Goal: Task Accomplishment & Management: Use online tool/utility

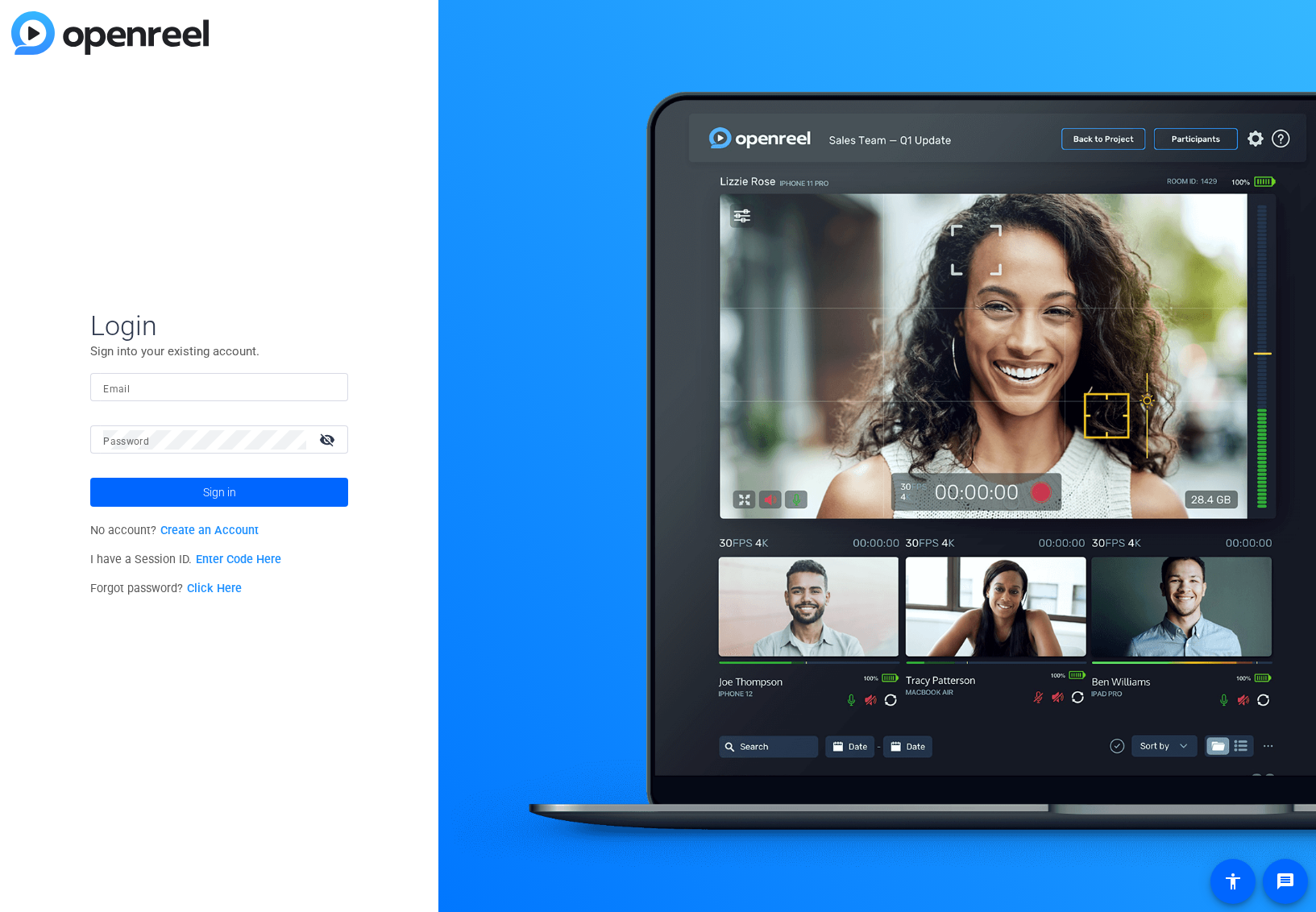
click at [257, 380] on input "Email" at bounding box center [219, 387] width 232 height 19
type input "[PERSON_NAME][EMAIL_ADDRESS][DOMAIN_NAME]"
click at [90, 478] on button "Sign in" at bounding box center [219, 492] width 258 height 29
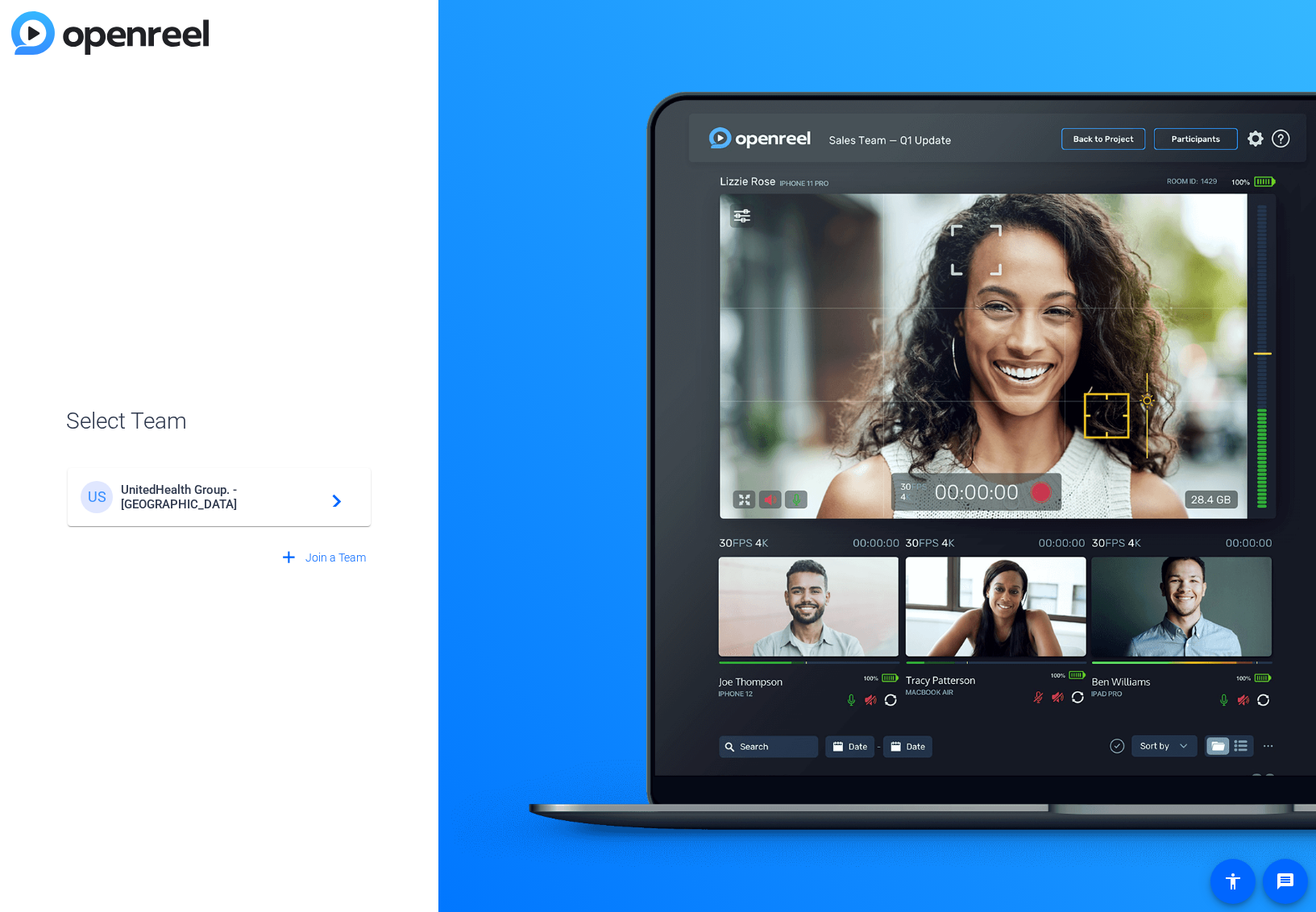
click at [303, 486] on div "US UnitedHealth Group. - Tilt Studios navigate_next" at bounding box center [219, 497] width 277 height 33
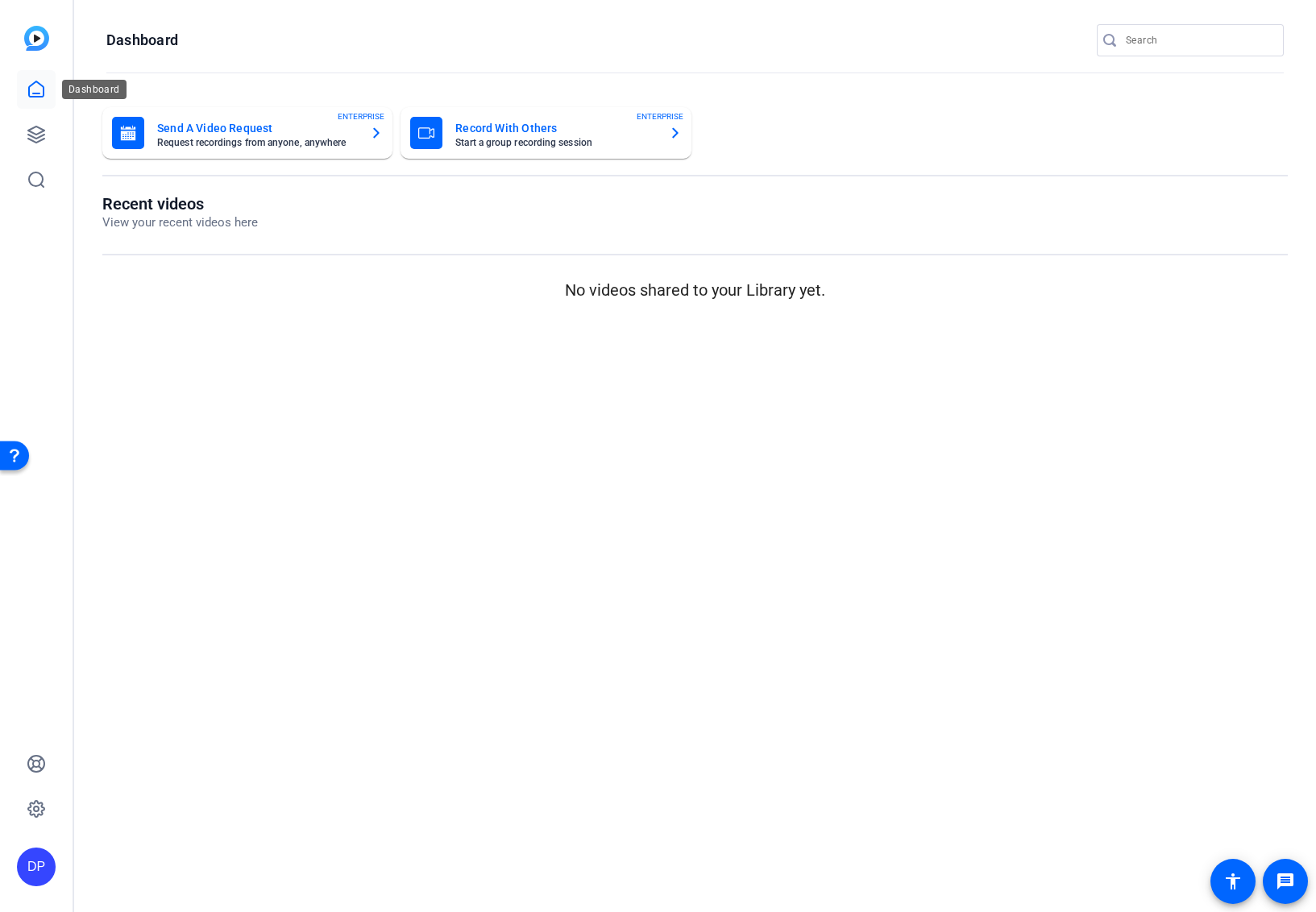
click at [49, 97] on link at bounding box center [36, 89] width 39 height 39
click at [39, 35] on img at bounding box center [36, 38] width 25 height 25
click at [29, 128] on icon at bounding box center [36, 135] width 19 height 19
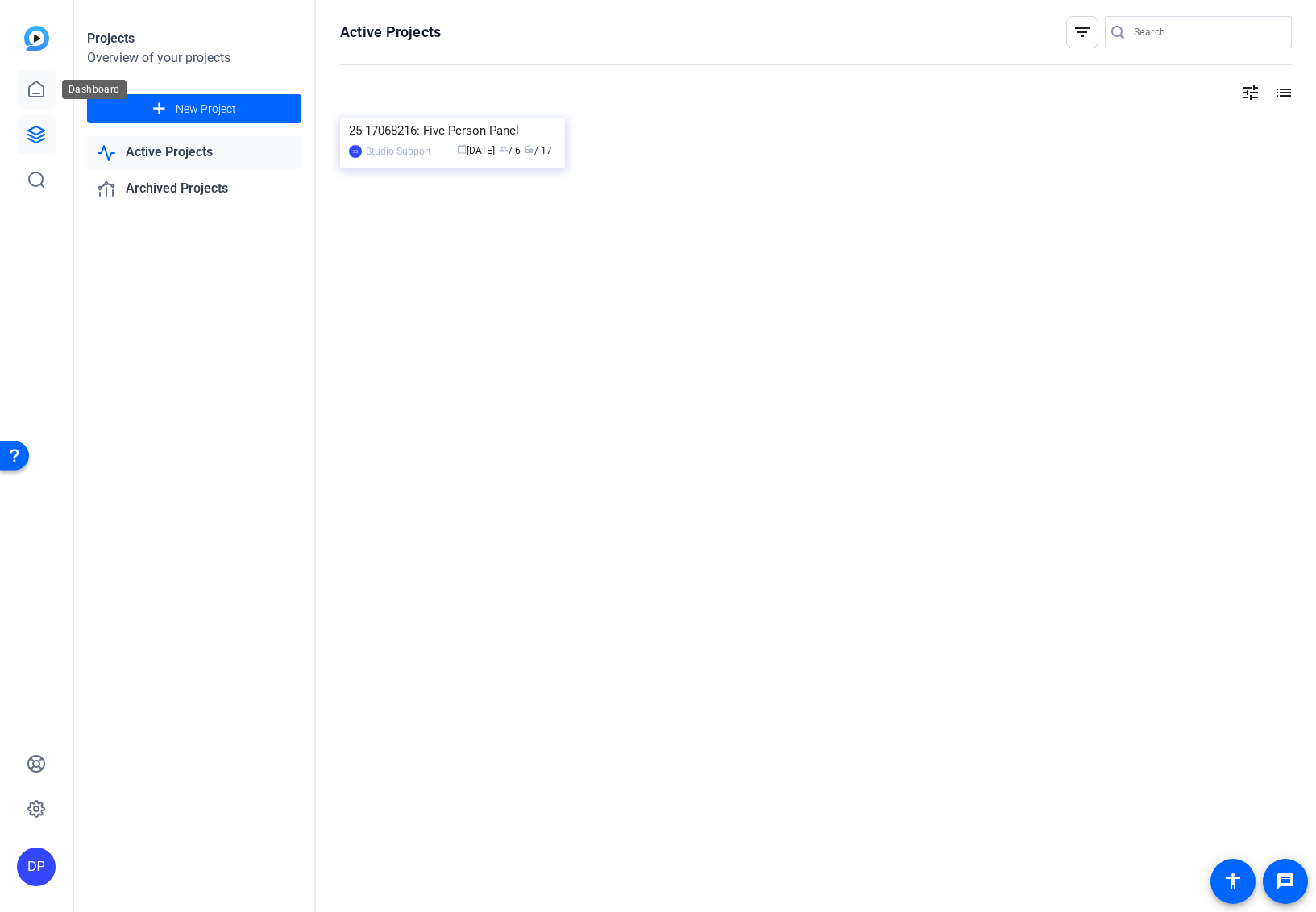
click at [34, 75] on link at bounding box center [36, 89] width 39 height 39
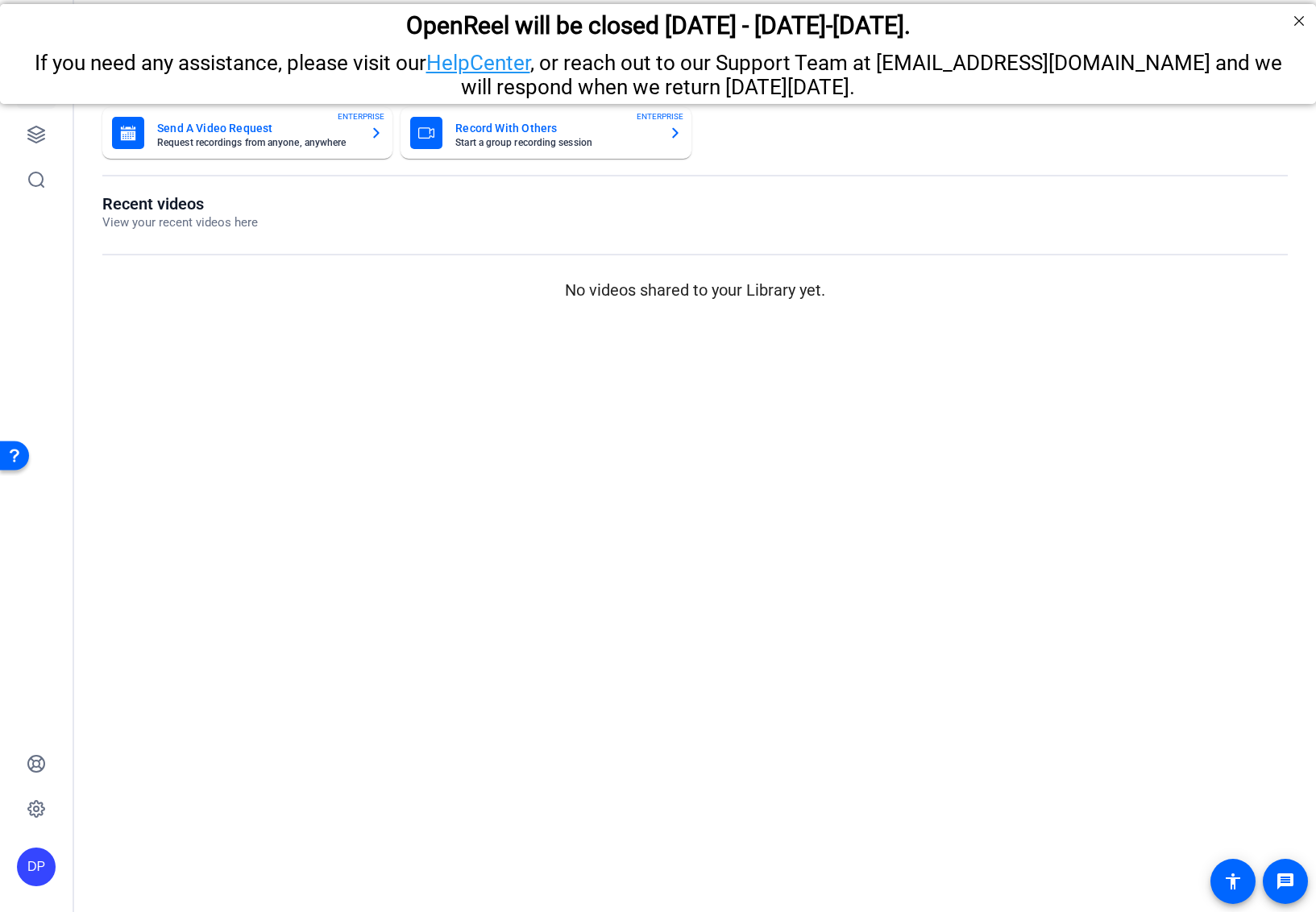
click at [493, 380] on mat-sidenav-content "Dashboard Send A Video Request Request recordings from anyone, anywhere ENTERPR…" at bounding box center [695, 456] width 1242 height 912
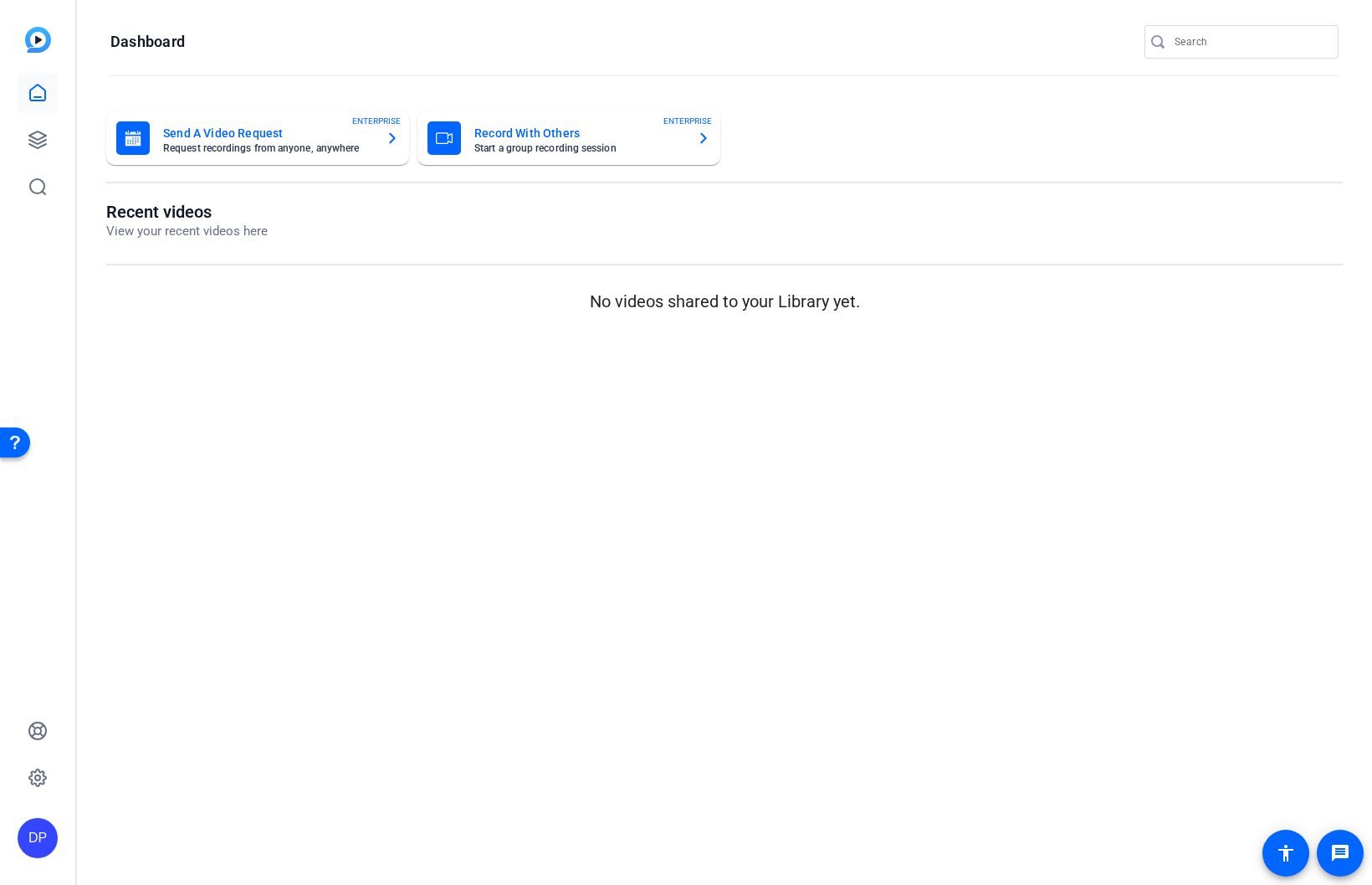
click at [33, 845] on div "DP" at bounding box center [38, 838] width 40 height 40
click at [221, 807] on mat-icon "logout" at bounding box center [225, 797] width 20 height 20
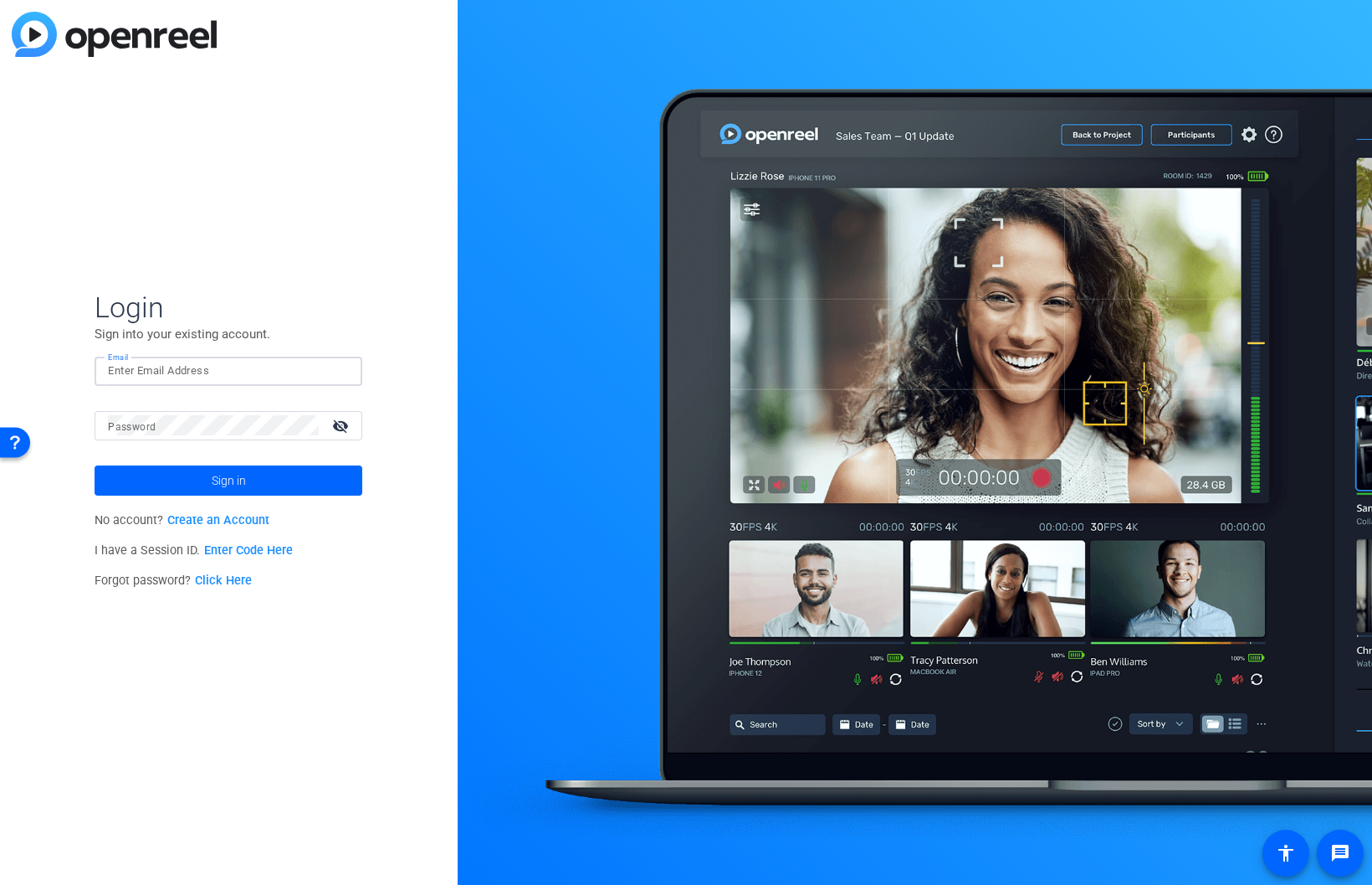
click at [306, 376] on input "Email" at bounding box center [228, 371] width 241 height 20
type input "[EMAIL_ADDRESS][DOMAIN_NAME]"
click at [94, 465] on button "Sign in" at bounding box center [228, 480] width 267 height 30
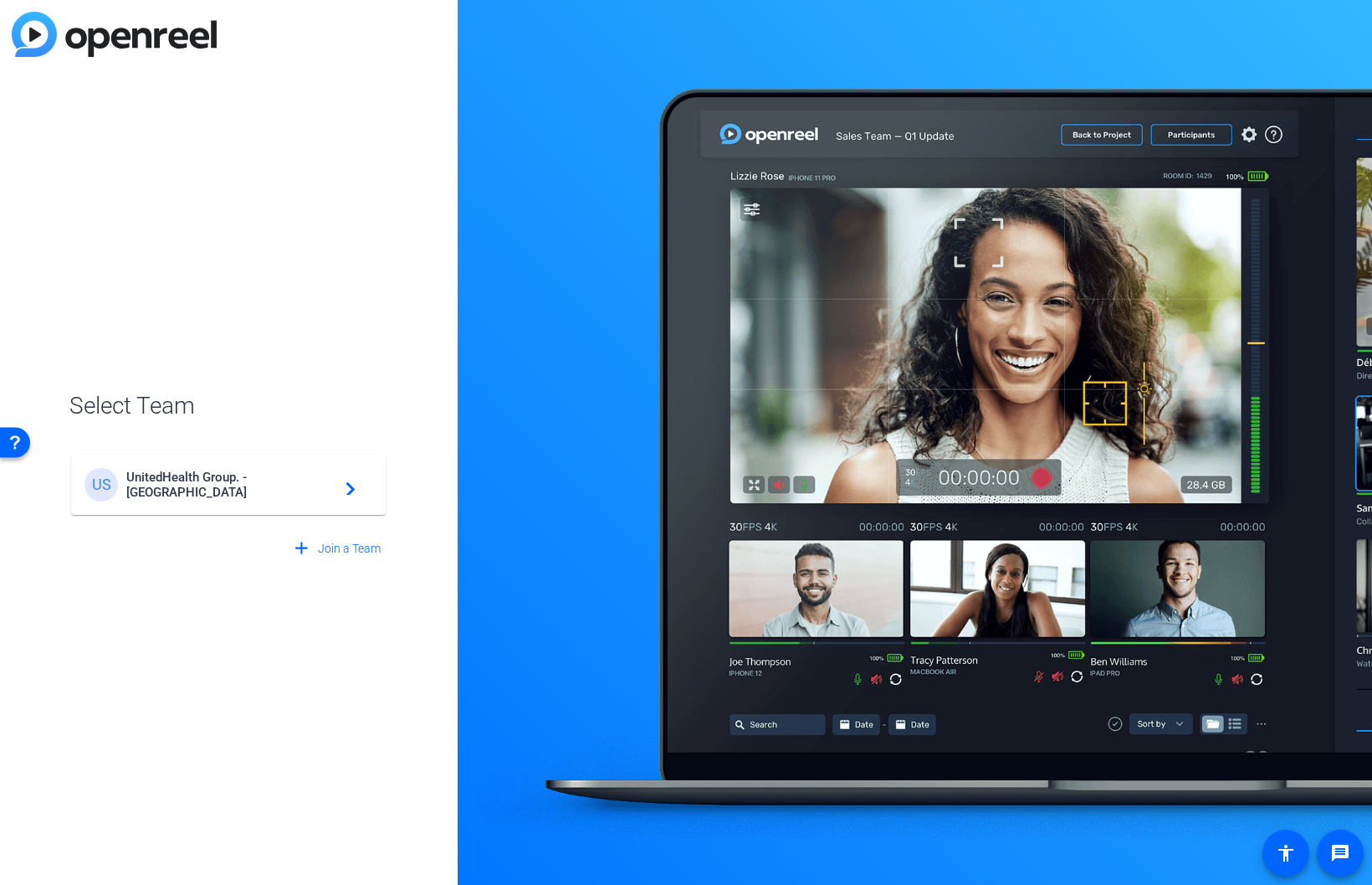
click at [348, 490] on mat-icon "navigate_next" at bounding box center [345, 485] width 20 height 20
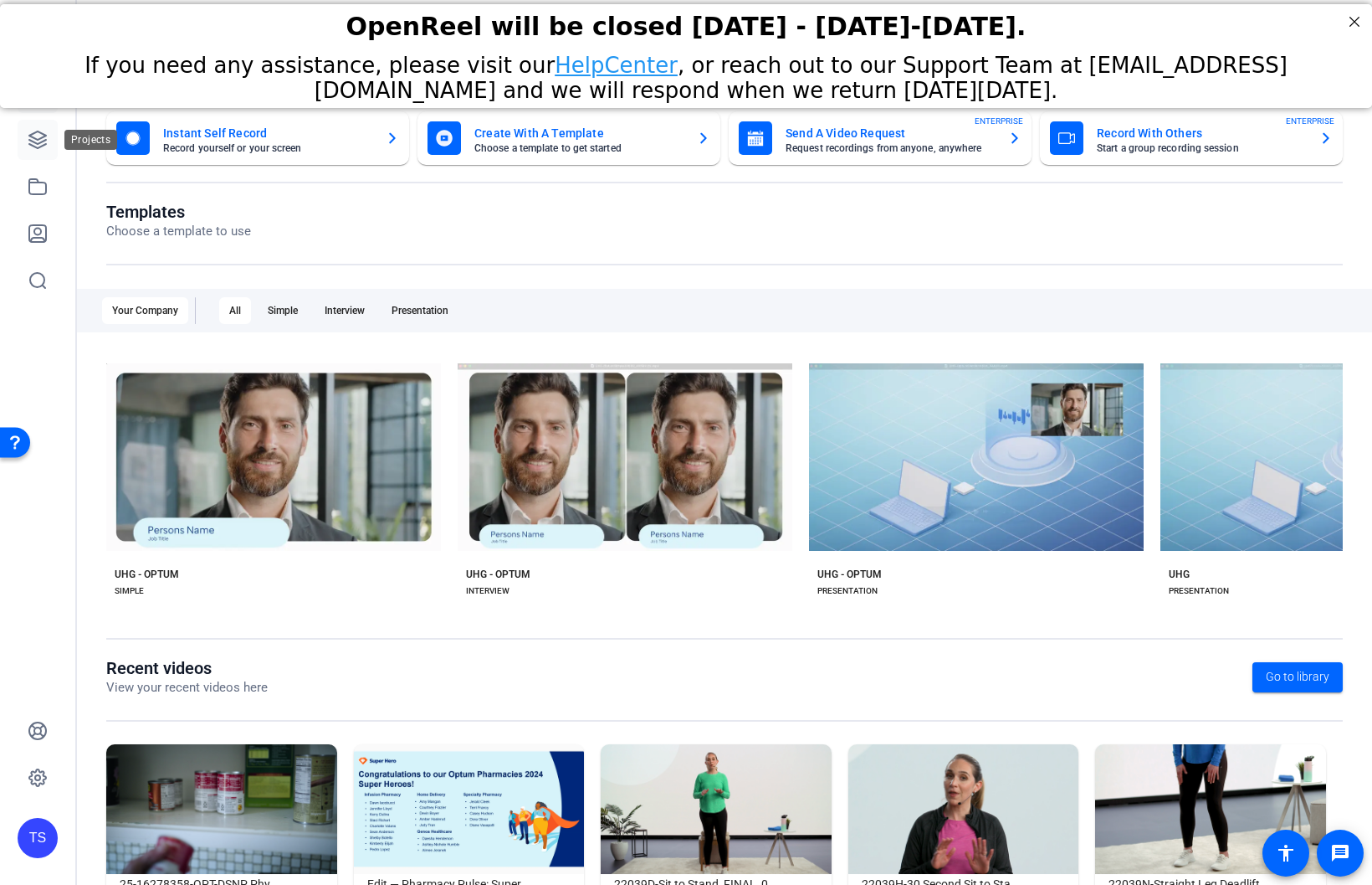
click at [37, 140] on icon at bounding box center [38, 140] width 20 height 20
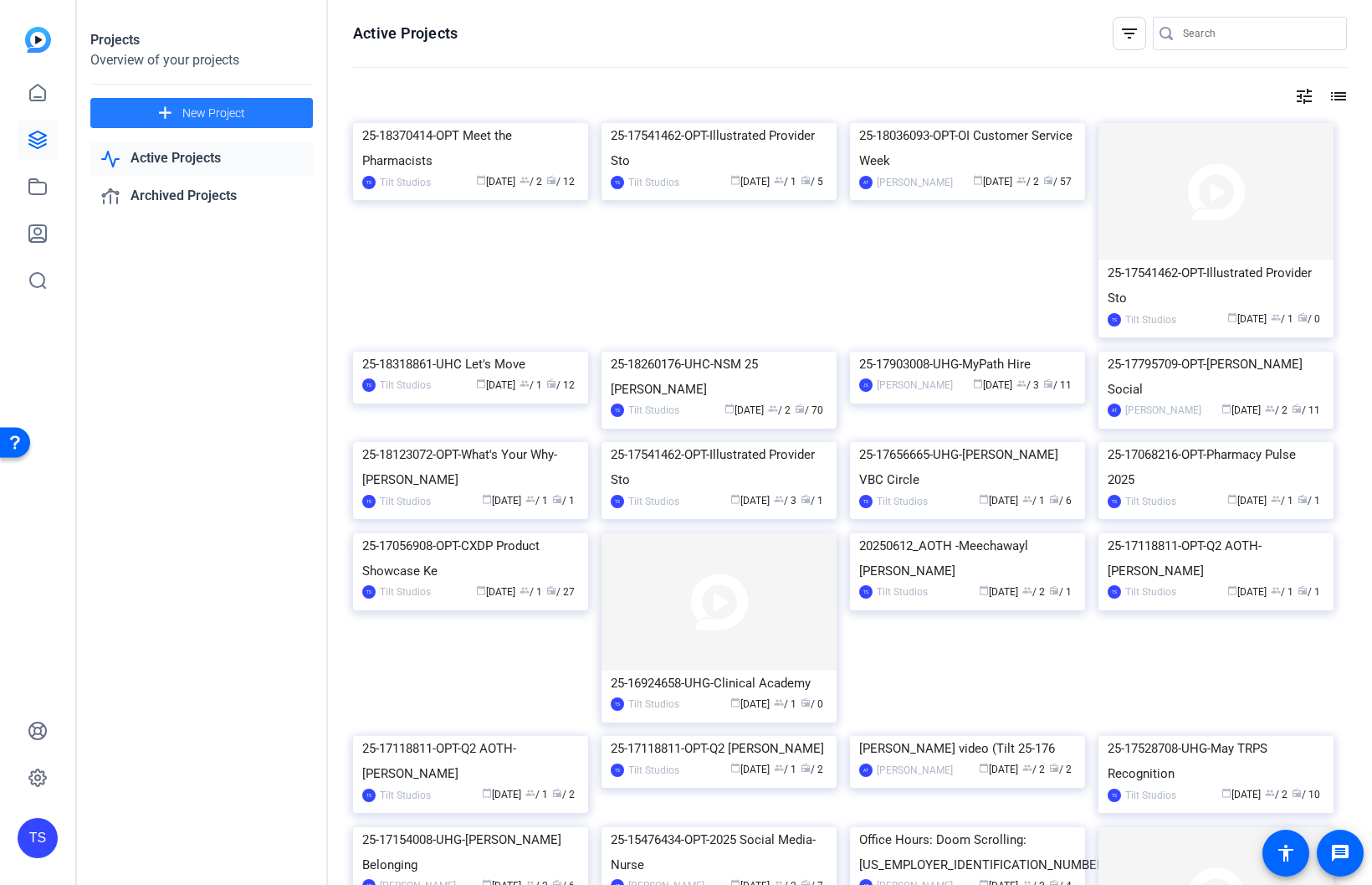
click at [182, 112] on span "New Project" at bounding box center [213, 113] width 63 height 17
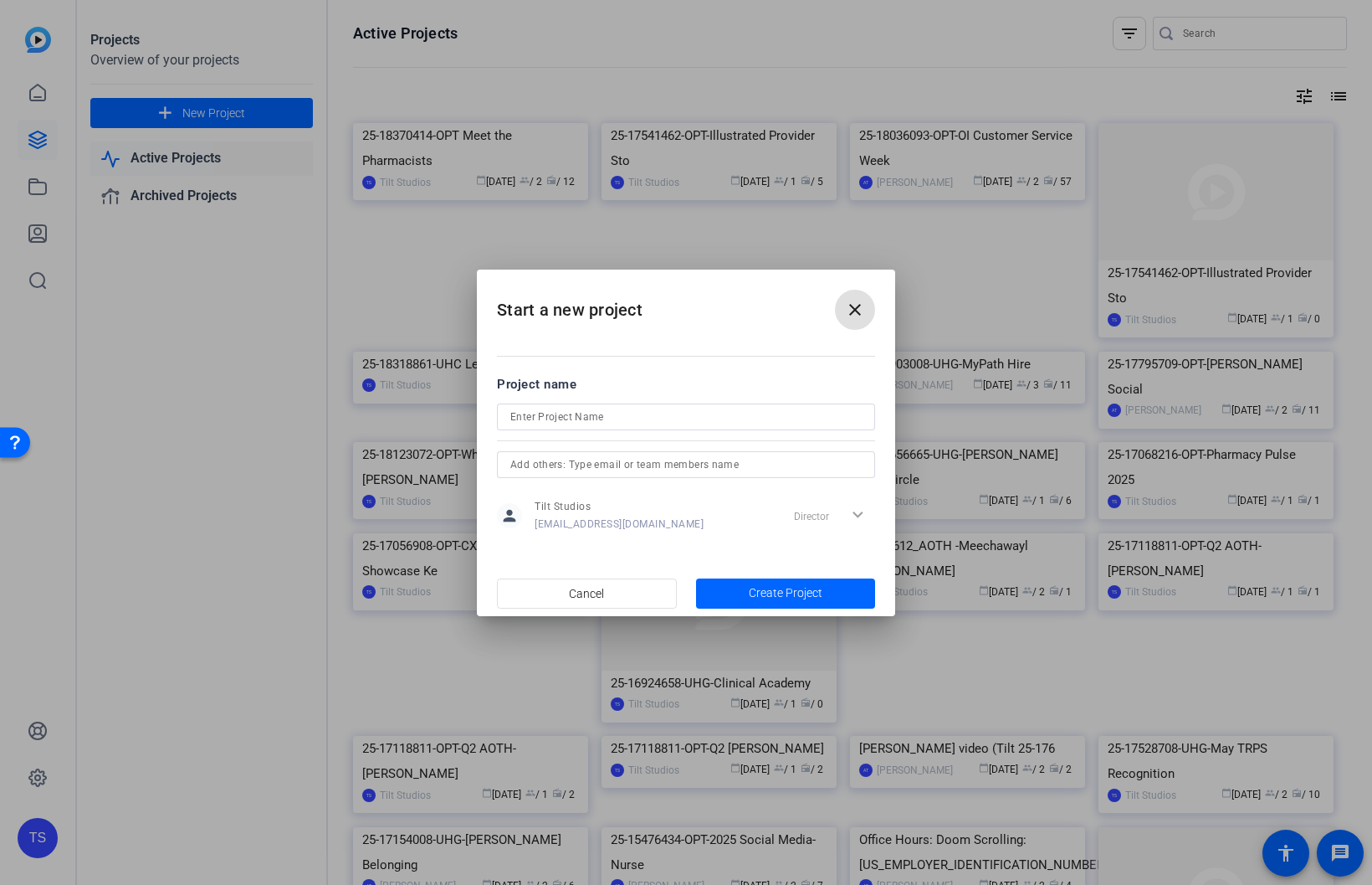
click at [603, 422] on input at bounding box center [686, 417] width 352 height 20
paste input "25-17902469-OPT-OBC Local Centers"
type input "25-17902469-OPT-OBC Local Centers"
click at [773, 591] on span "Create Project" at bounding box center [786, 593] width 73 height 17
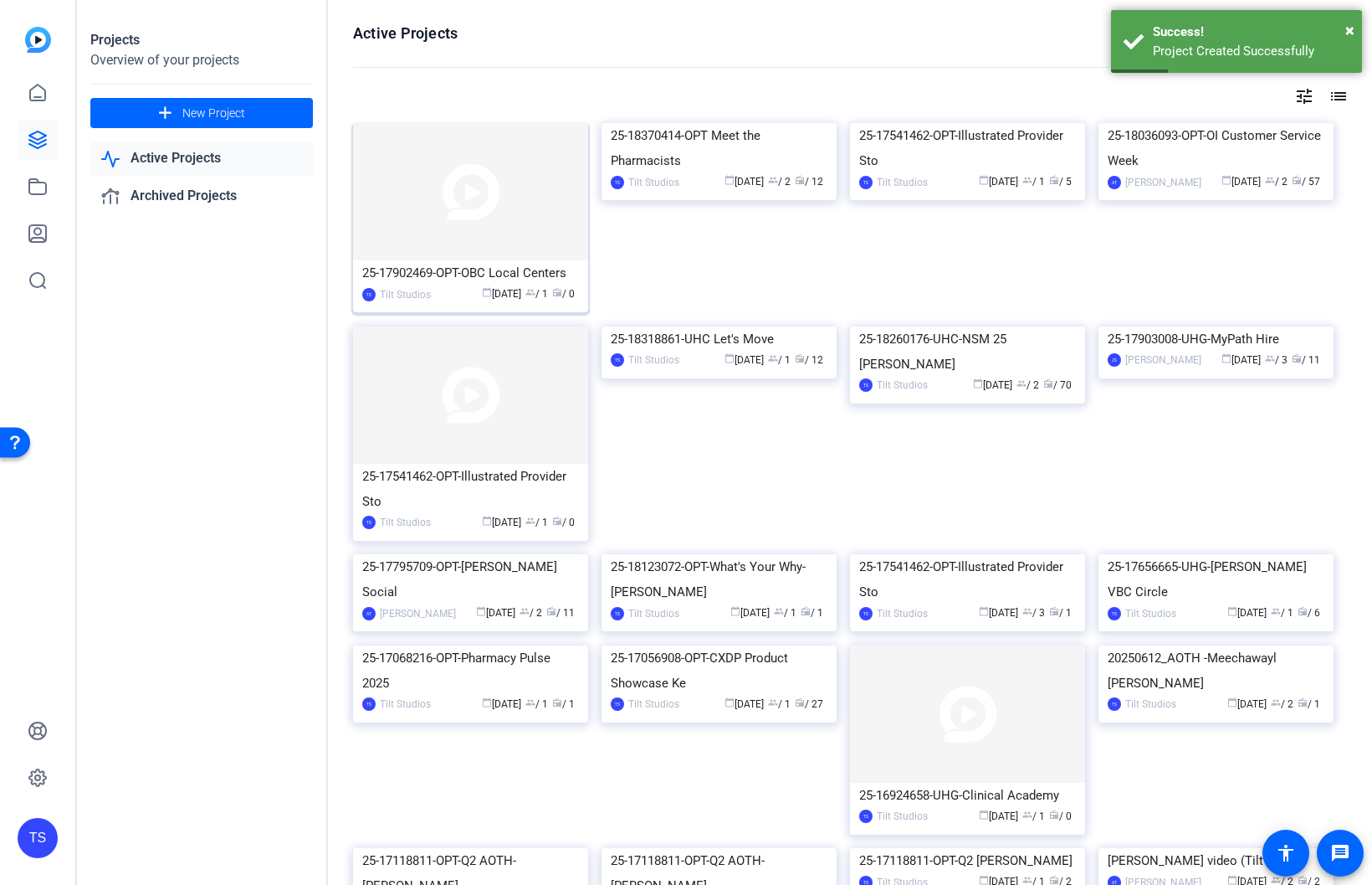
click at [431, 225] on img at bounding box center [471, 191] width 235 height 137
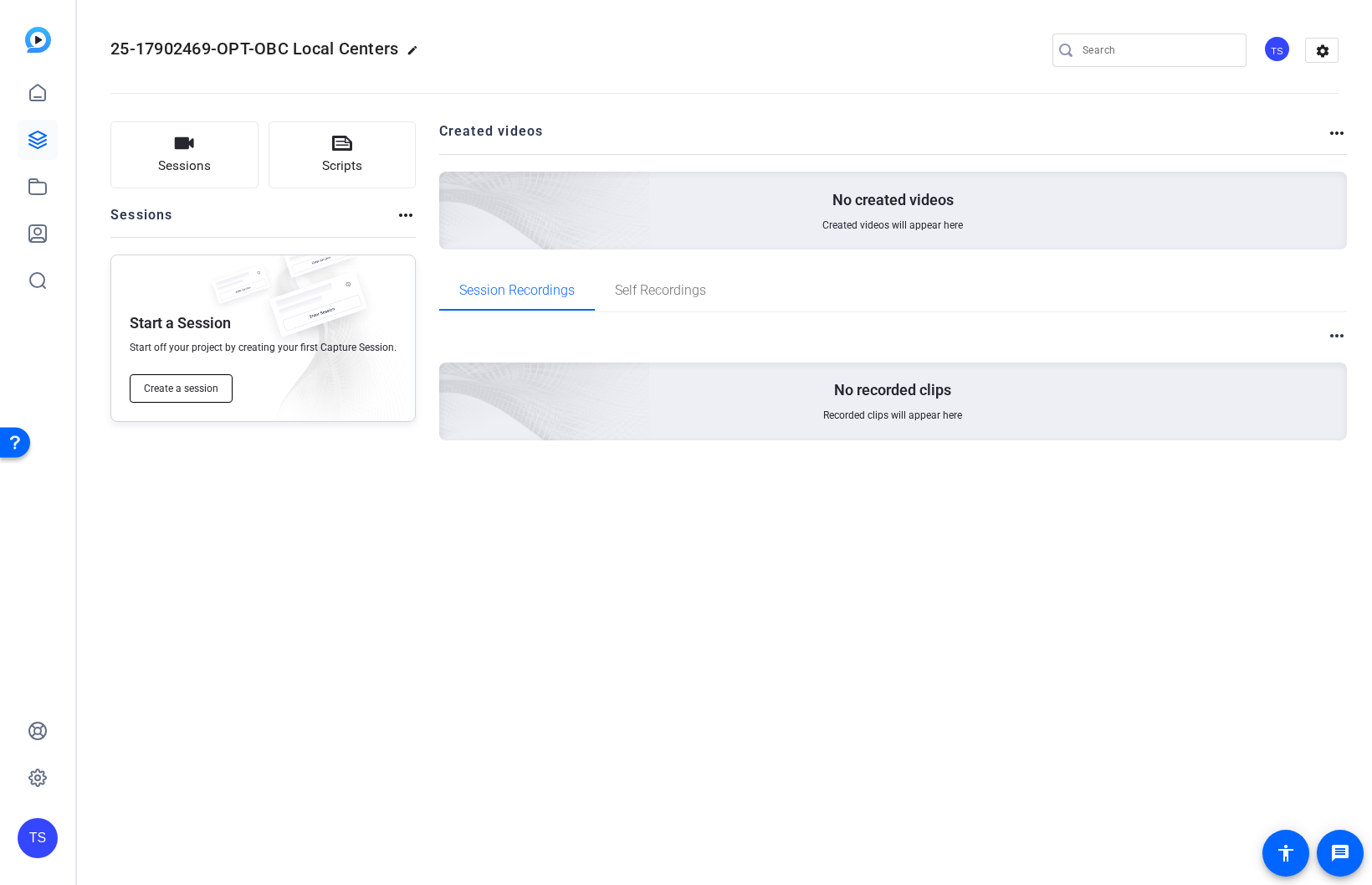
click at [202, 392] on span "Create a session" at bounding box center [180, 388] width 74 height 14
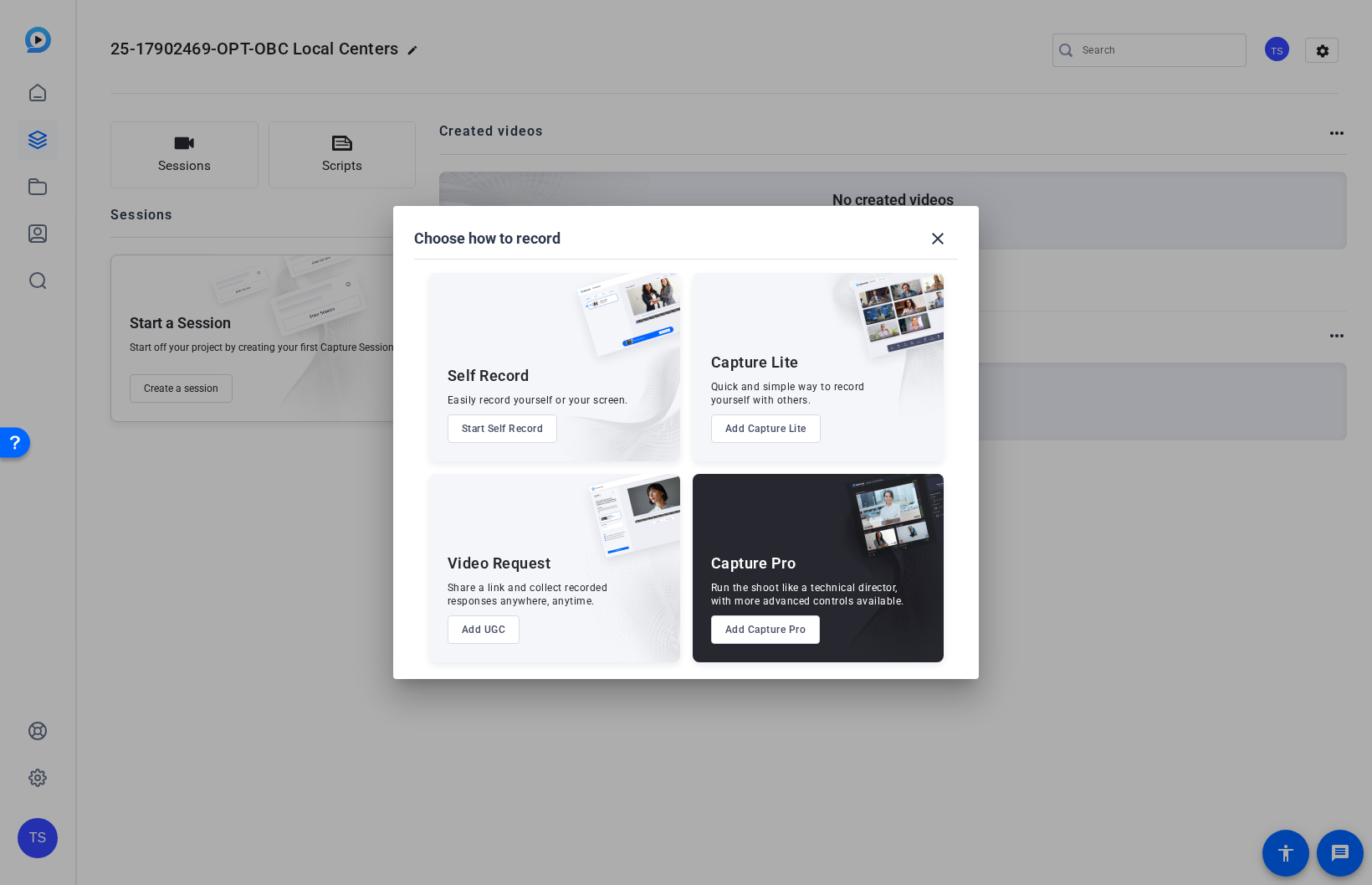
click at [779, 629] on button "Add Capture Pro" at bounding box center [767, 628] width 110 height 28
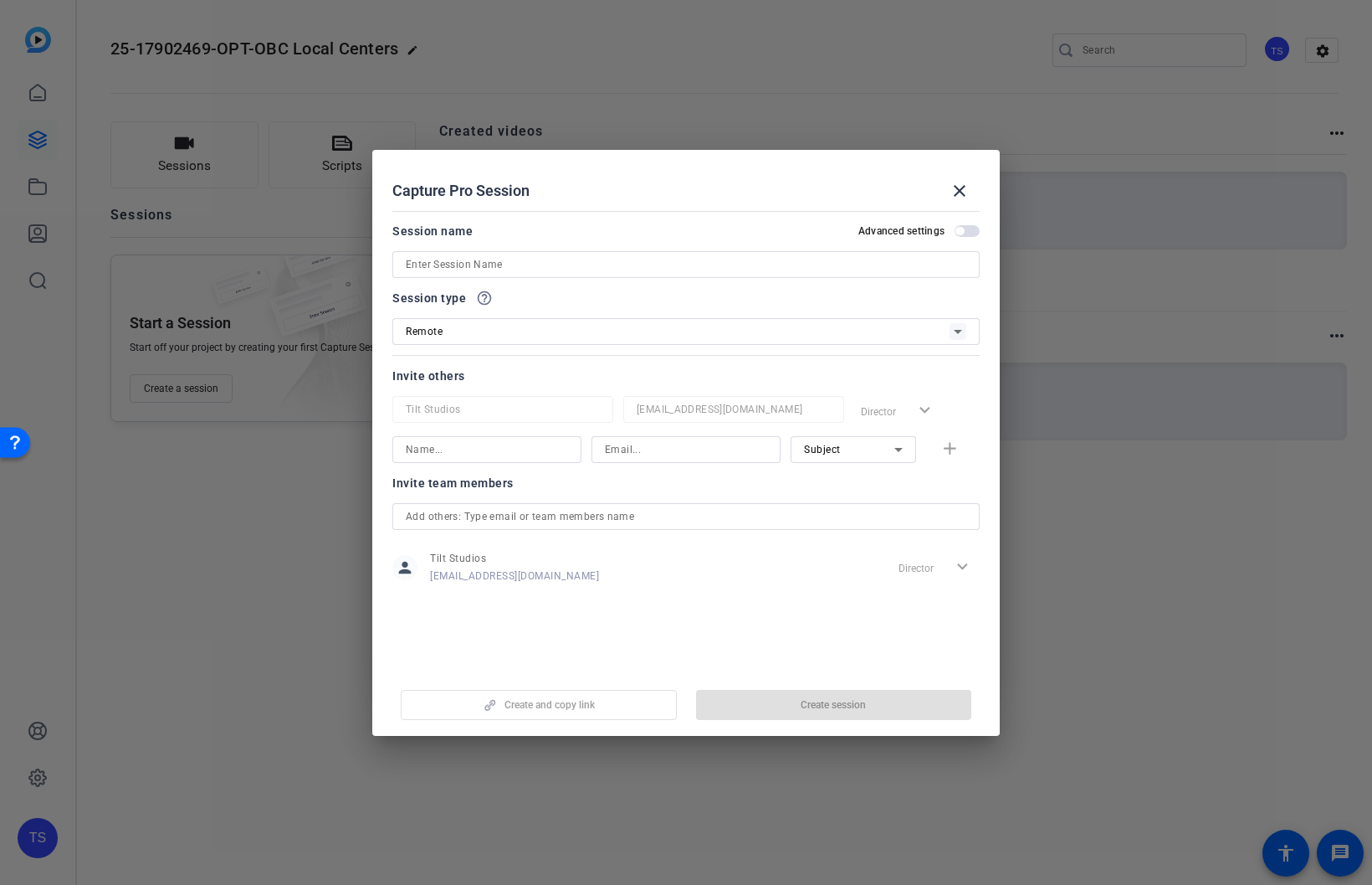
click at [735, 267] on input at bounding box center [686, 265] width 561 height 20
type input "P"
paste input "25-17902469-OPT-OBC Local Centers"
click at [489, 265] on input "25-17902469-OPT-OBC Local Centers Interviews" at bounding box center [686, 265] width 561 height 20
click at [514, 266] on input "25-17902469-OPT-OBC Local Centers Interviews" at bounding box center [686, 265] width 561 height 20
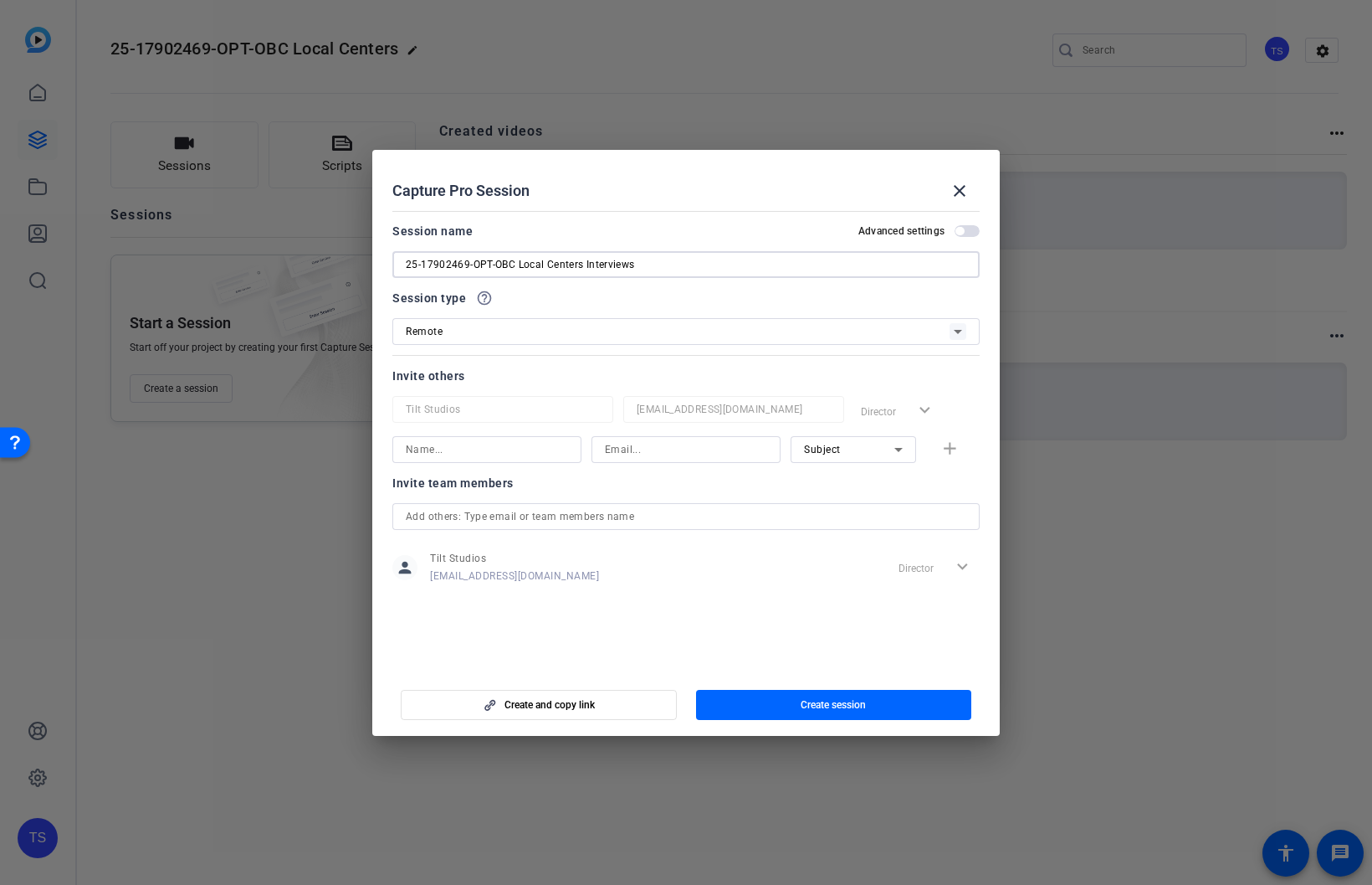
drag, startPoint x: 495, startPoint y: 267, endPoint x: 474, endPoint y: 266, distance: 21.0
click at [474, 266] on input "25-17902469-OPT-OBC Local Centers Interviews" at bounding box center [686, 265] width 561 height 20
click at [573, 271] on input "25-17902469 OBC Local Centers Interviews" at bounding box center [686, 265] width 561 height 20
type input "25-17902469 OBC Local Centers Interviews"
click at [964, 338] on icon at bounding box center [958, 332] width 20 height 20
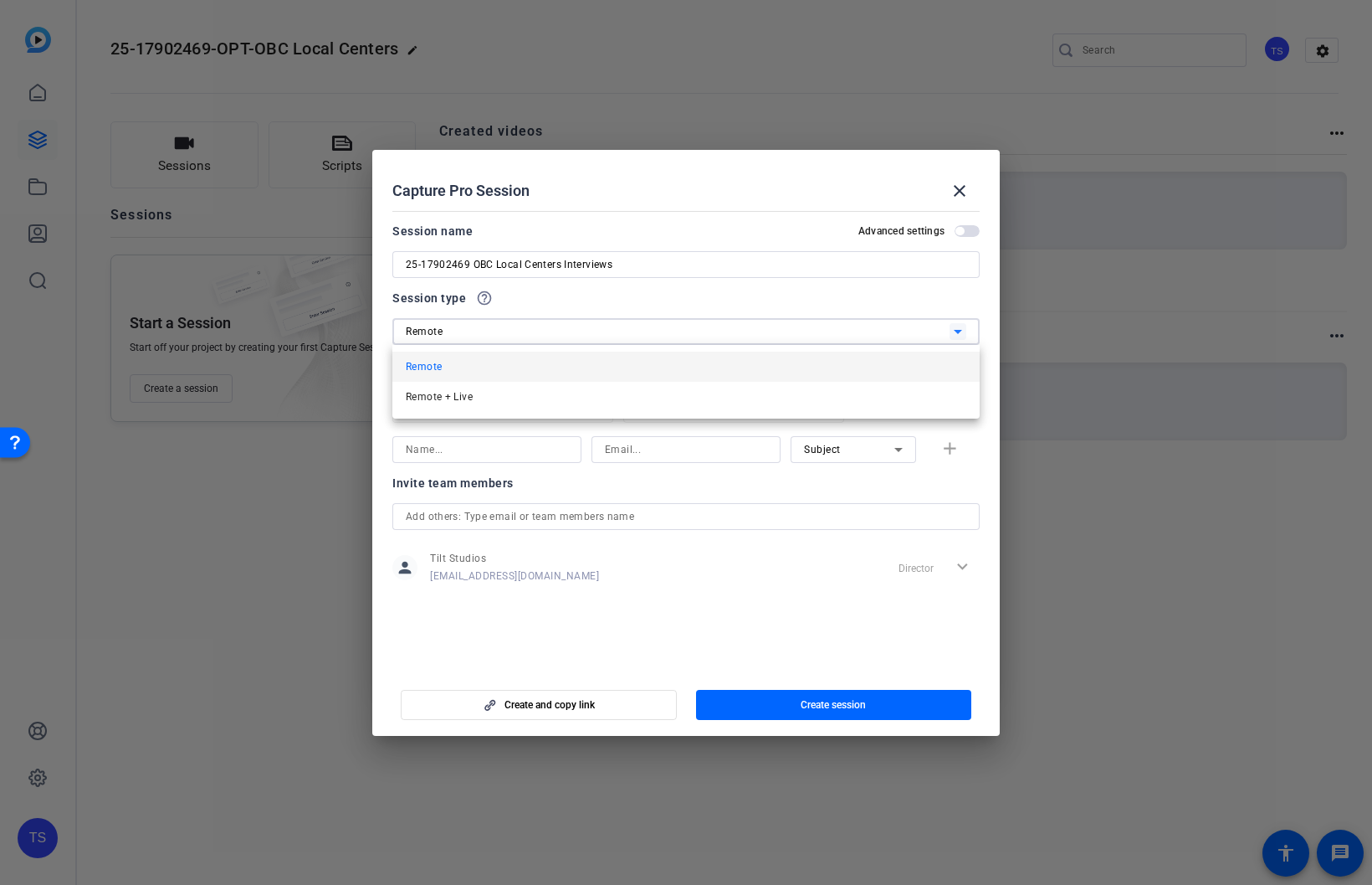
click at [920, 357] on mat-option "Remote" at bounding box center [685, 366] width 587 height 30
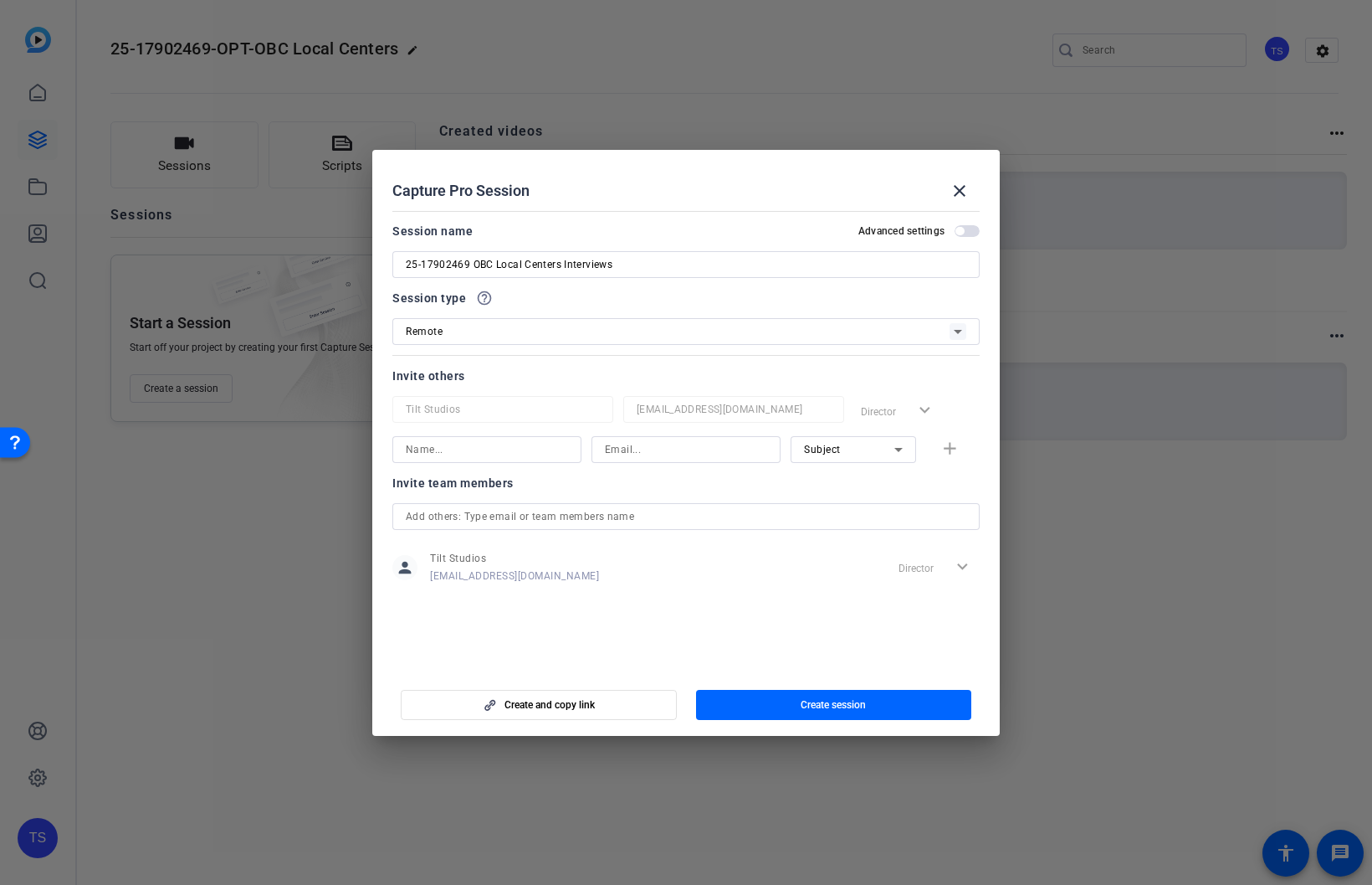
click at [568, 448] on div at bounding box center [486, 449] width 189 height 27
click at [605, 701] on span "button" at bounding box center [539, 705] width 275 height 40
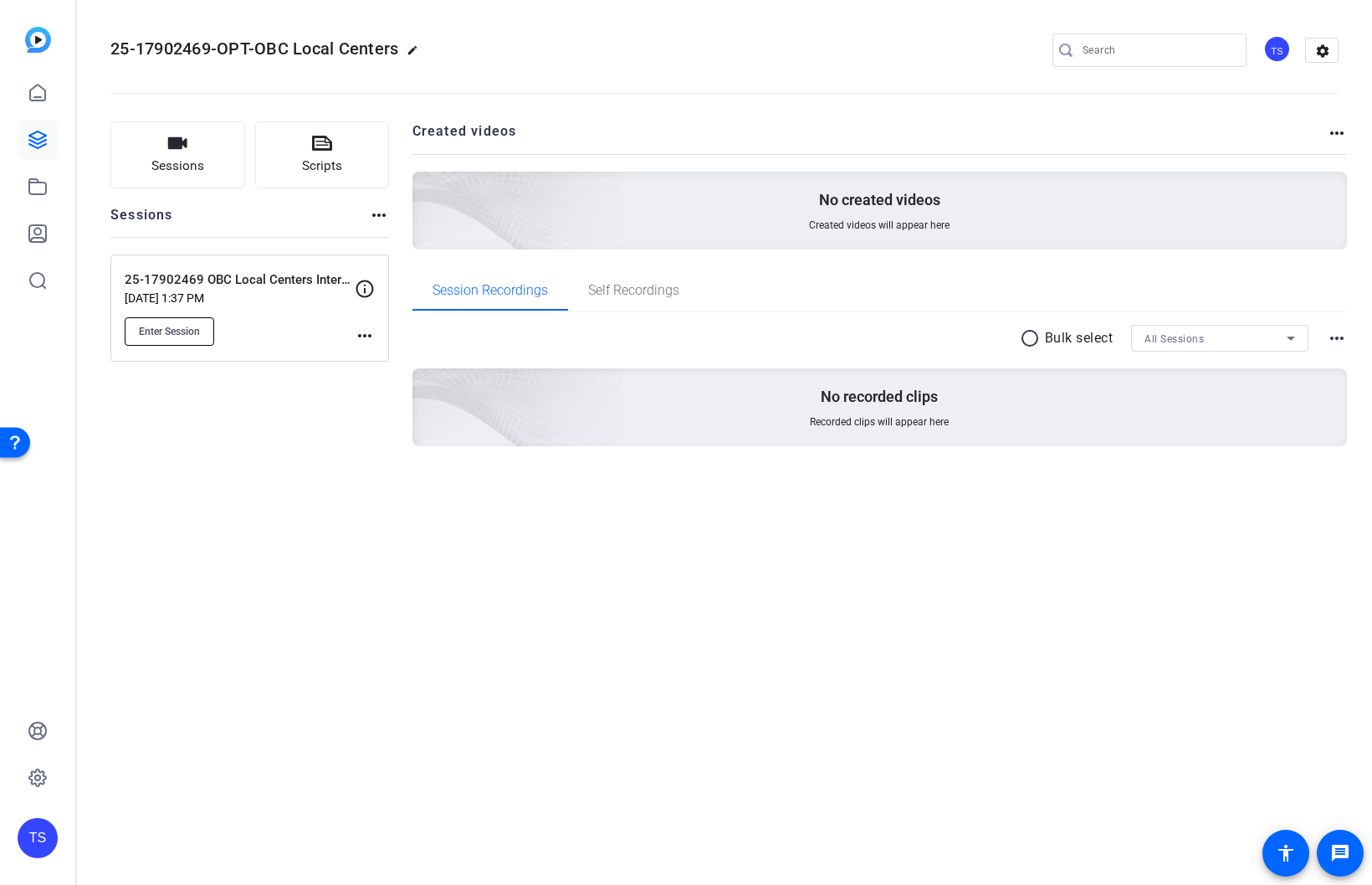
click at [209, 336] on button "Enter Session" at bounding box center [169, 331] width 90 height 28
click at [367, 340] on mat-icon "more_horiz" at bounding box center [365, 335] width 20 height 20
click at [377, 357] on span "Edit Session" at bounding box center [406, 360] width 76 height 20
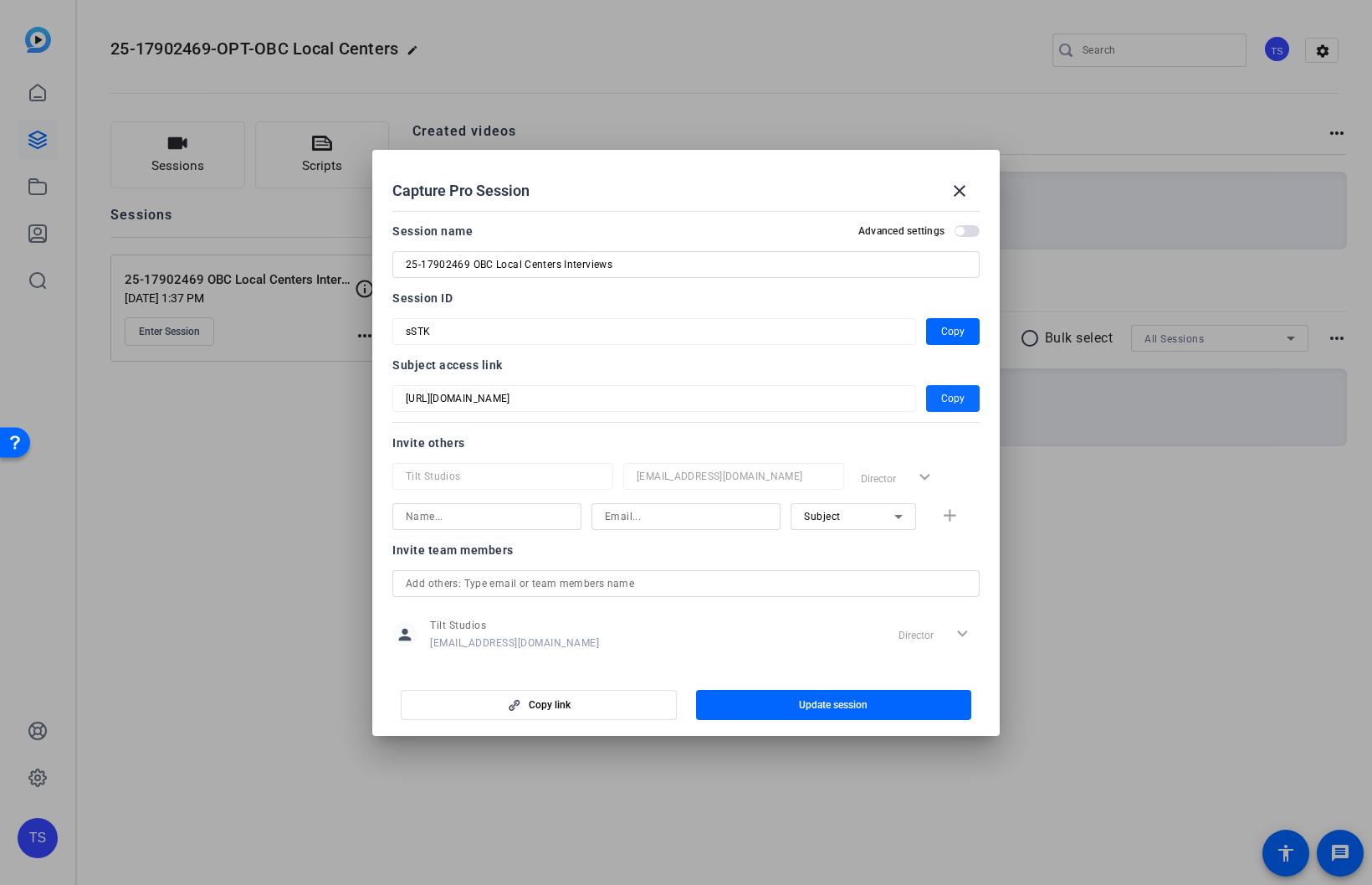
click at [954, 401] on span "Copy" at bounding box center [953, 399] width 24 height 20
click at [956, 335] on span "Copy" at bounding box center [953, 332] width 24 height 20
click at [831, 708] on span "Update session" at bounding box center [833, 705] width 69 height 14
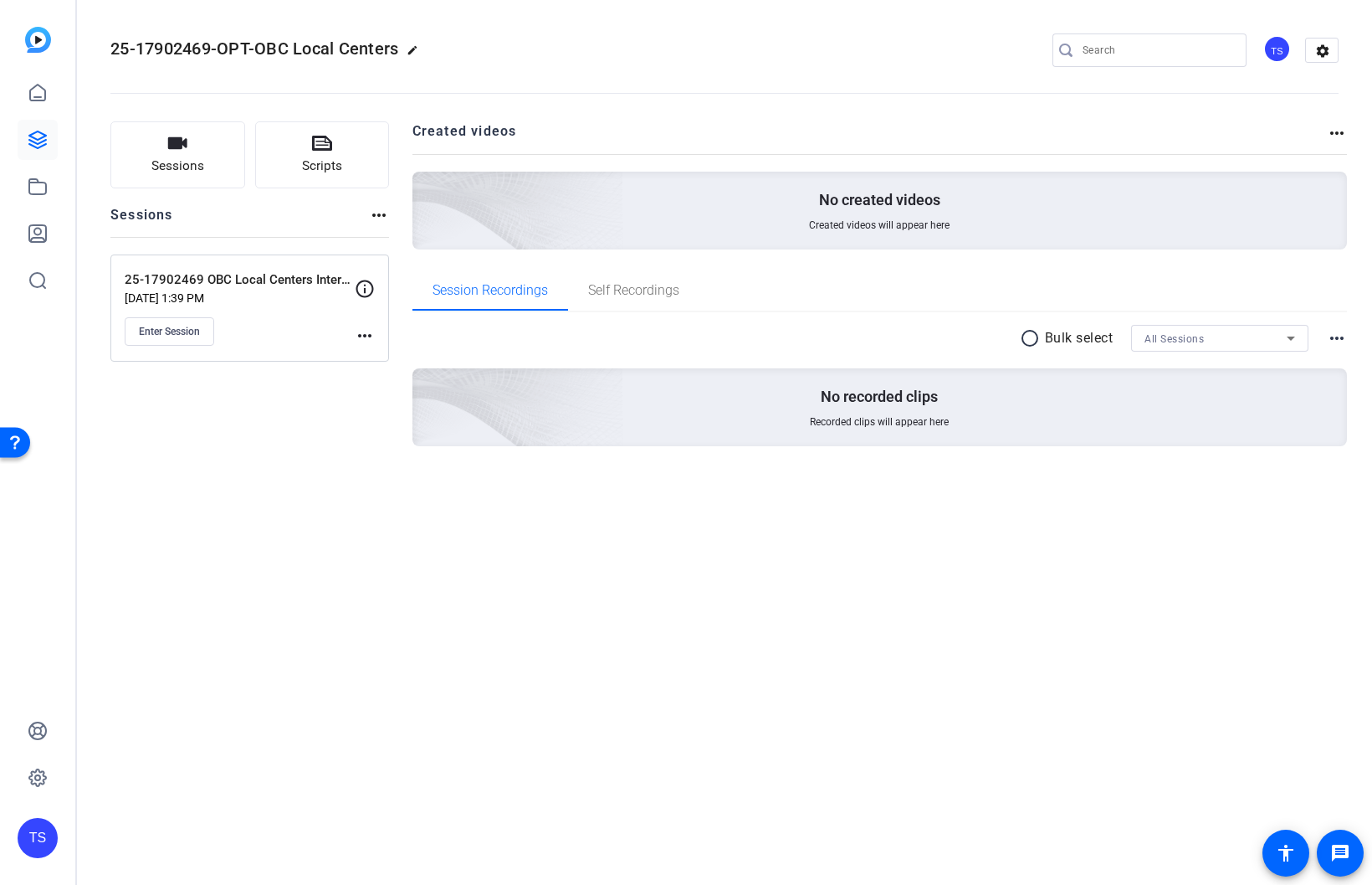
click at [365, 339] on mat-icon "more_horiz" at bounding box center [365, 335] width 20 height 20
click at [384, 354] on span "Edit Session" at bounding box center [406, 360] width 76 height 20
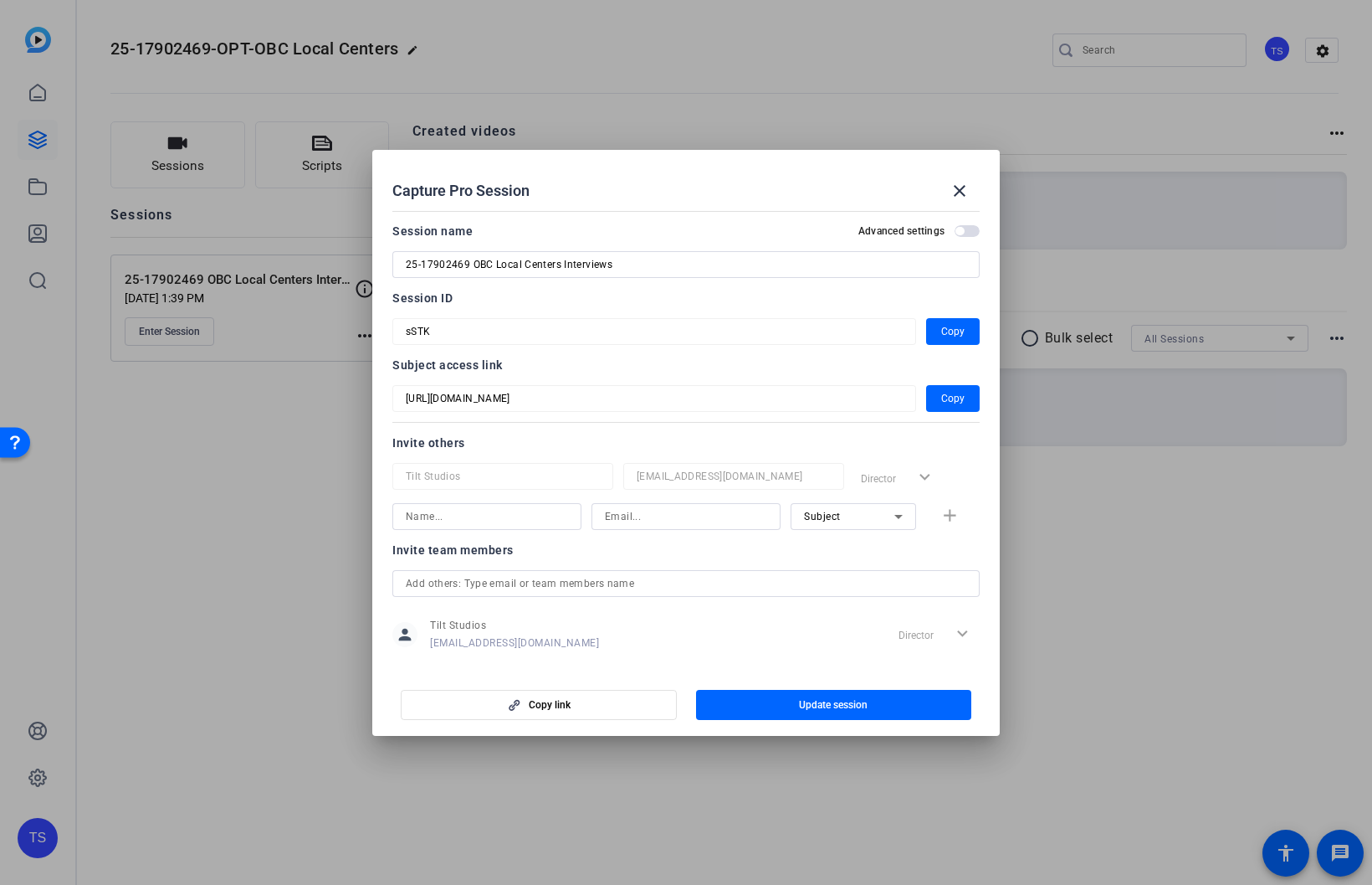
drag, startPoint x: 955, startPoint y: 180, endPoint x: 739, endPoint y: 263, distance: 231.4
click at [954, 180] on button "close" at bounding box center [960, 191] width 40 height 40
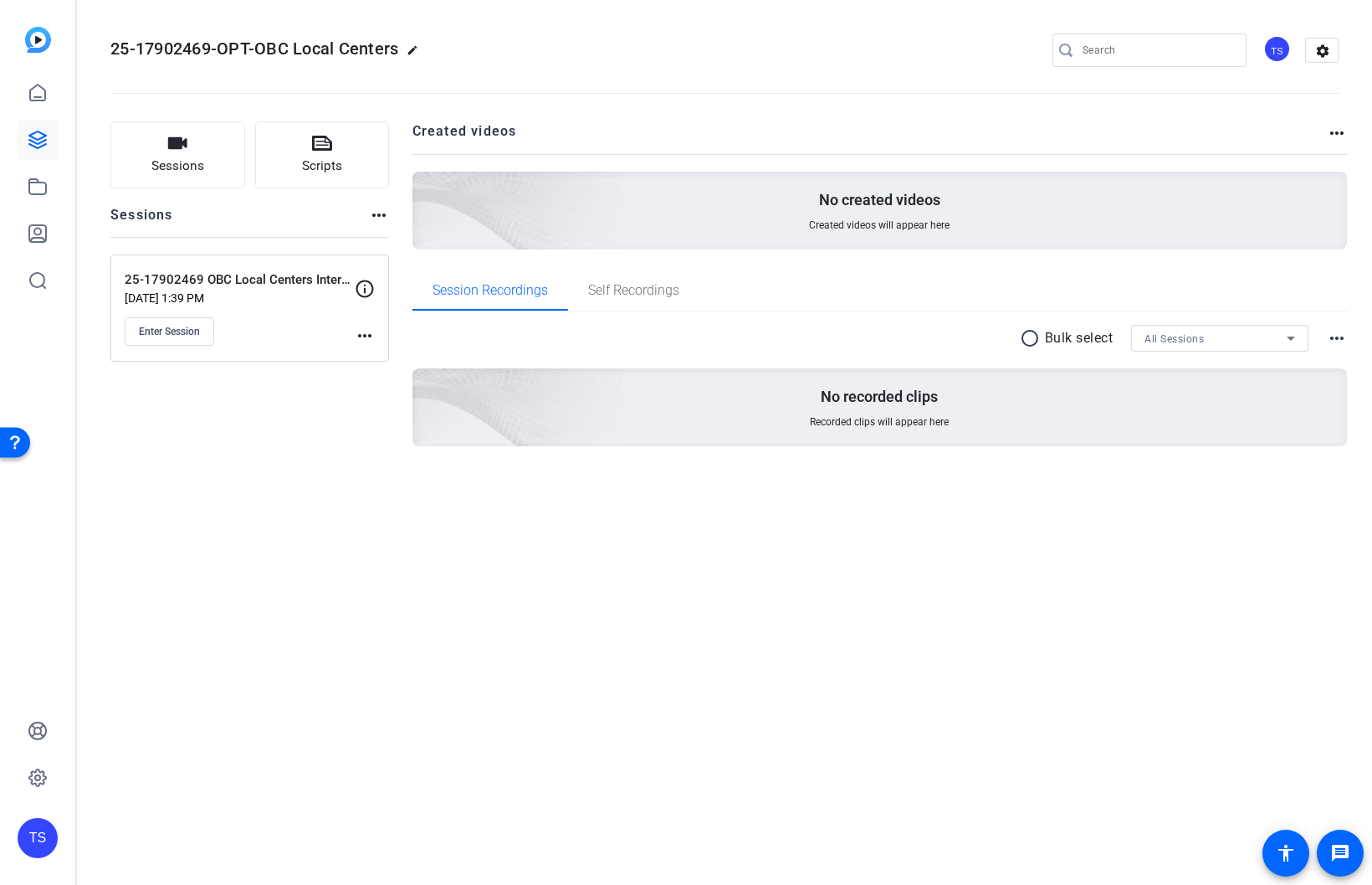
click at [369, 334] on mat-icon "more_horiz" at bounding box center [365, 335] width 20 height 20
click at [140, 318] on div at bounding box center [686, 442] width 1372 height 885
click at [157, 333] on span "Enter Session" at bounding box center [169, 331] width 61 height 14
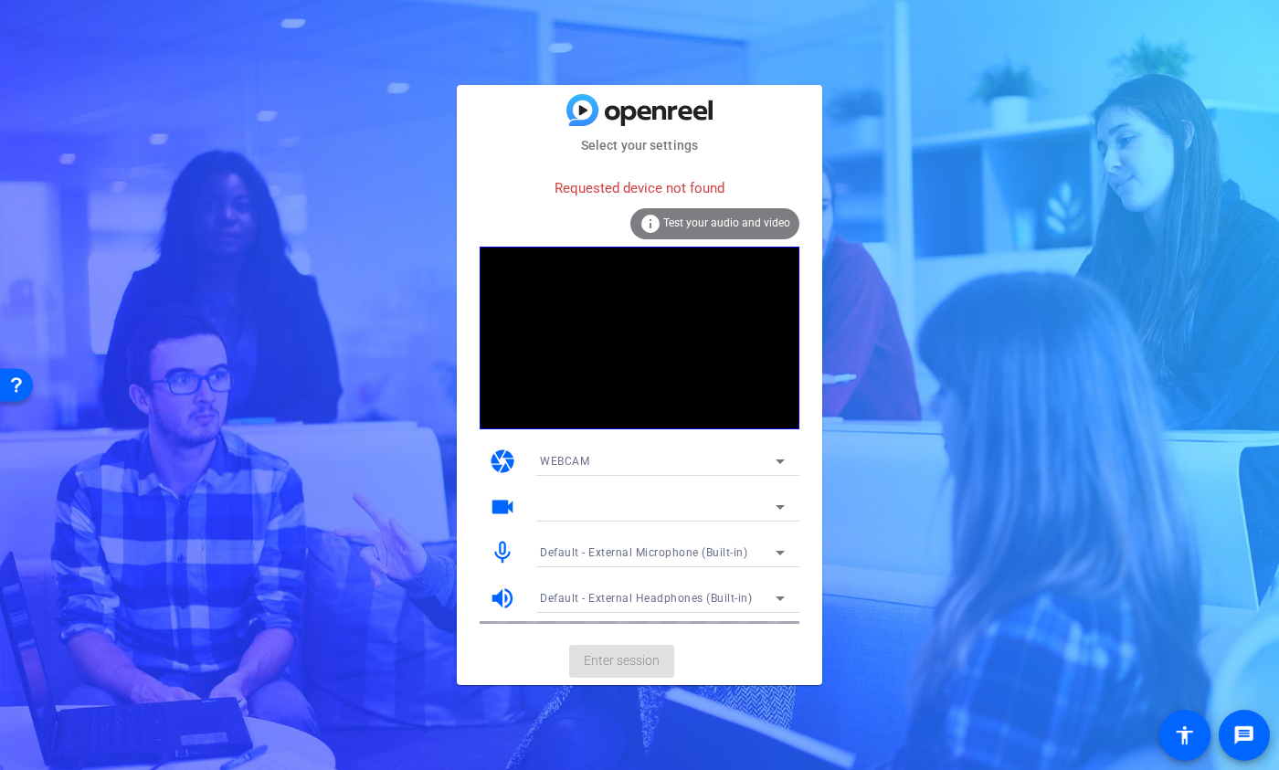
click at [680, 228] on span "Test your audio and video" at bounding box center [726, 223] width 127 height 13
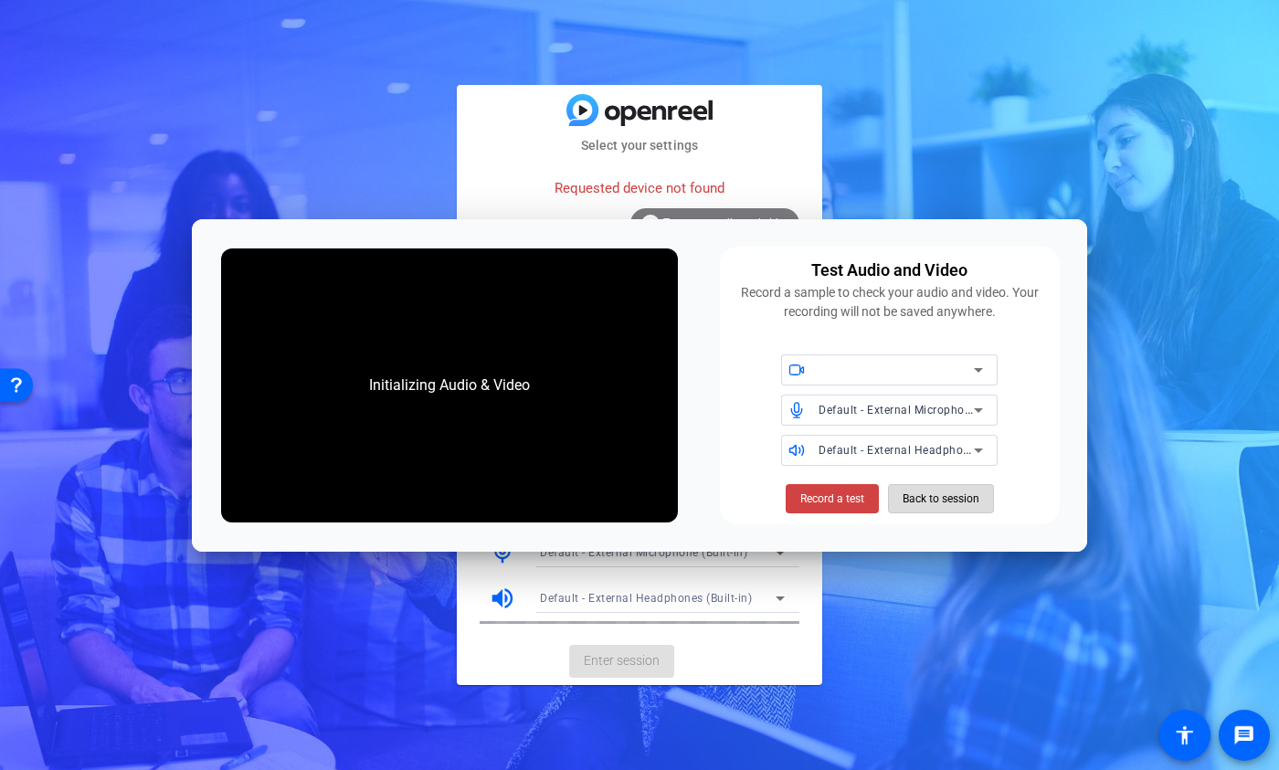
click at [932, 498] on span "Back to session" at bounding box center [941, 498] width 77 height 35
